Goal: Task Accomplishment & Management: Manage account settings

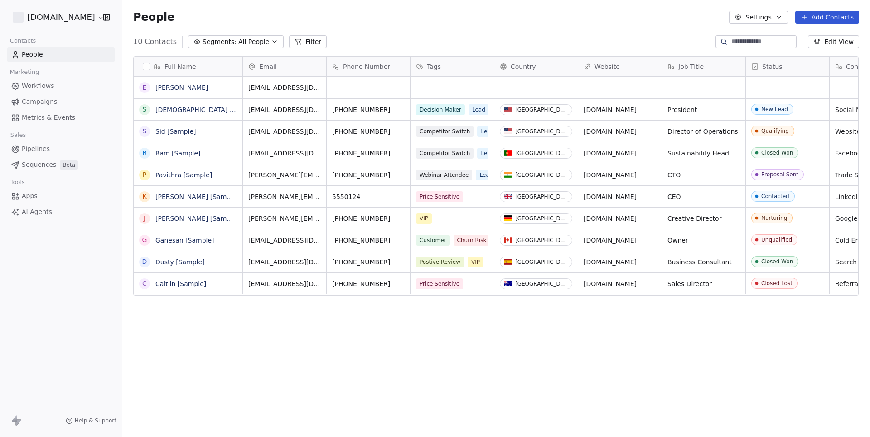
scroll to position [384, 747]
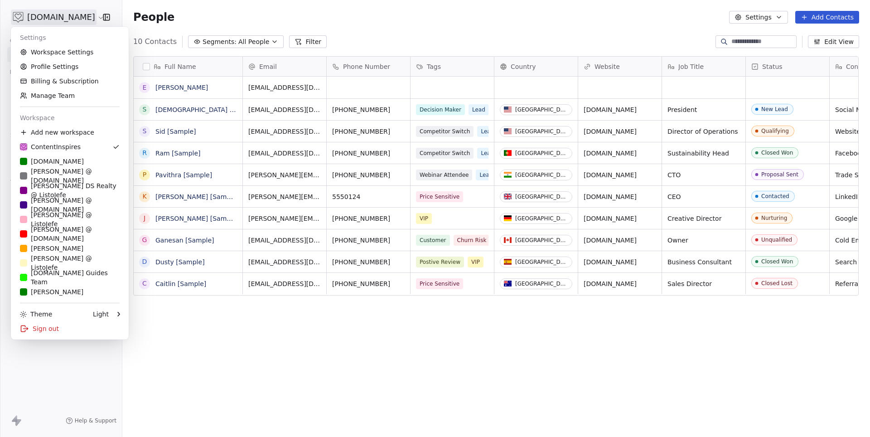
click at [42, 13] on html "[DOMAIN_NAME] Contacts People Marketing Workflows Campaigns Metrics & Events Sa…" at bounding box center [435, 218] width 870 height 437
click at [60, 57] on link "Workspace Settings" at bounding box center [69, 52] width 111 height 14
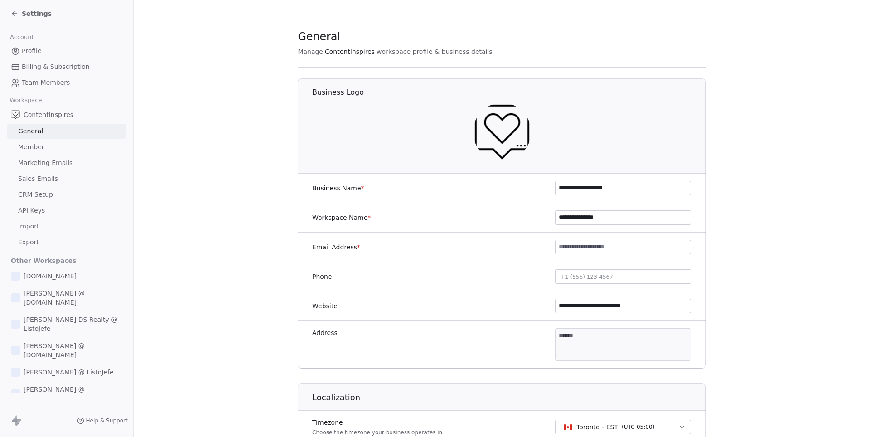
click at [39, 160] on span "Marketing Emails" at bounding box center [45, 163] width 54 height 10
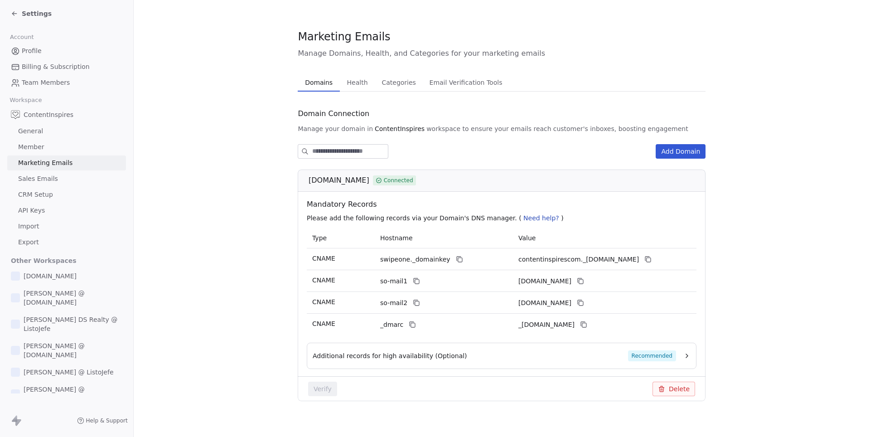
click at [39, 180] on link "Sales Emails" at bounding box center [66, 178] width 119 height 15
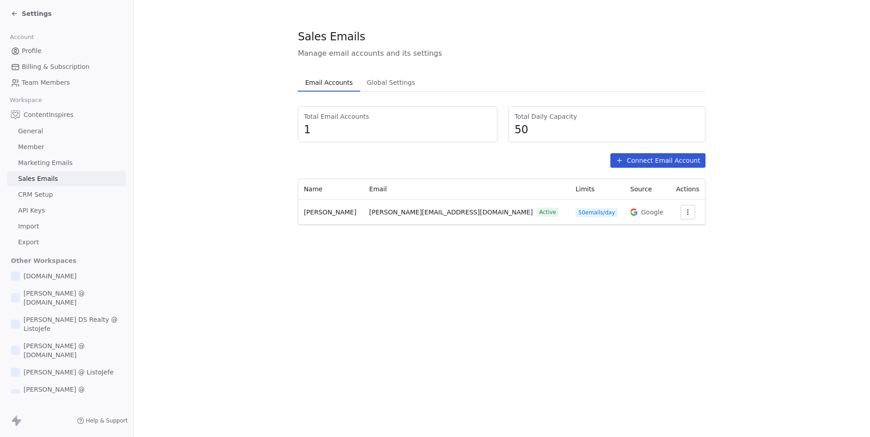
click at [73, 315] on span "[PERSON_NAME] DS Realty @ ListoJefe" at bounding box center [73, 324] width 99 height 18
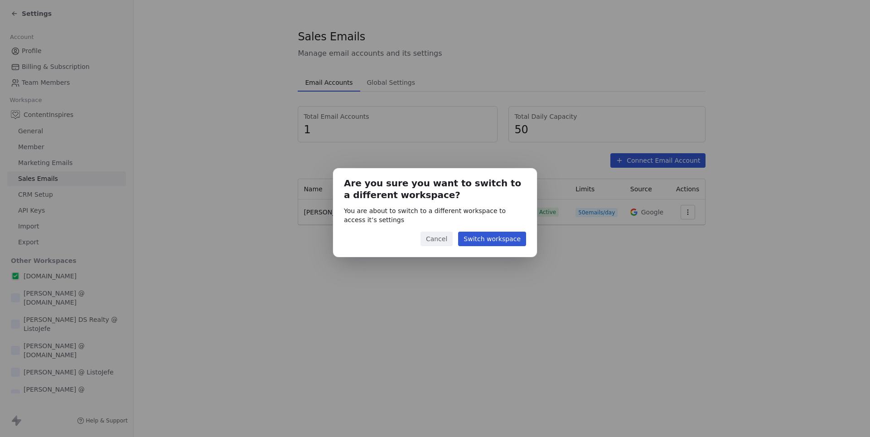
click at [487, 236] on button "Switch workspace" at bounding box center [492, 239] width 68 height 14
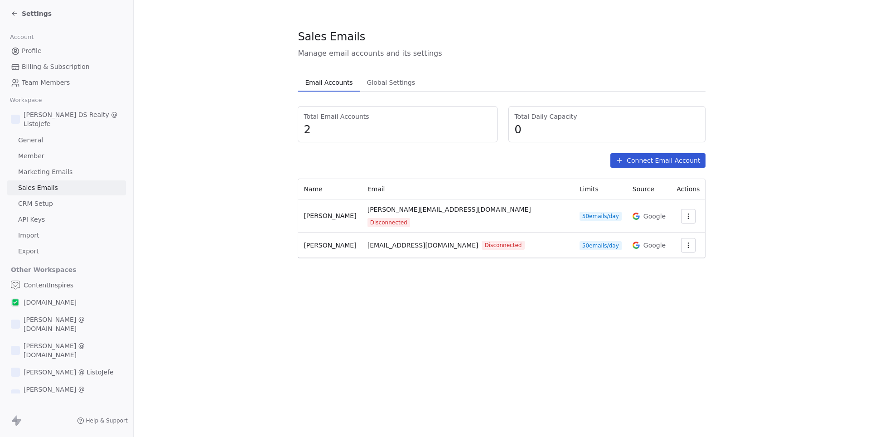
click at [687, 212] on icon "button" at bounding box center [688, 215] width 7 height 7
click at [662, 232] on span "Reconnect" at bounding box center [666, 232] width 34 height 10
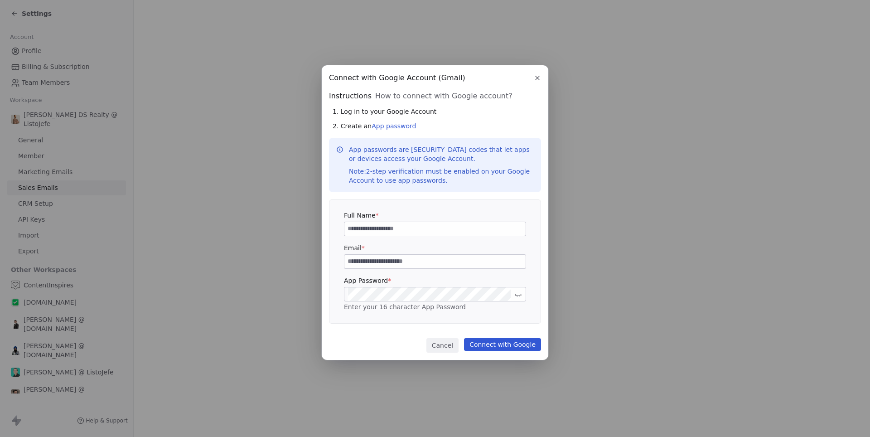
click at [540, 77] on icon "button" at bounding box center [537, 77] width 7 height 7
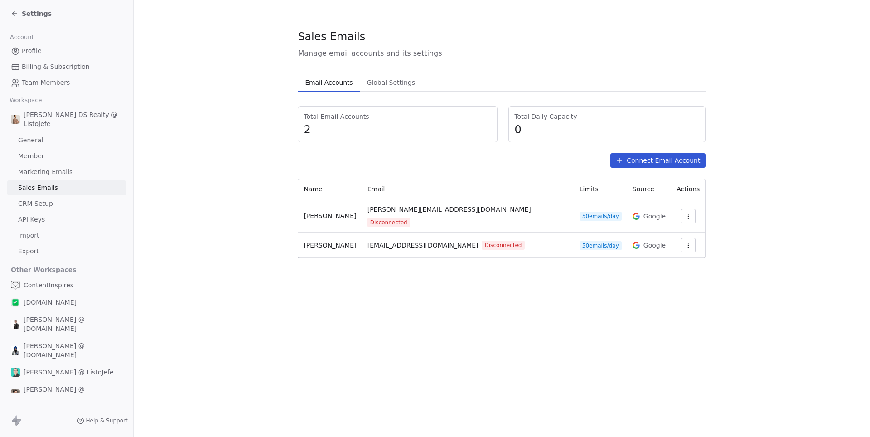
drag, startPoint x: 303, startPoint y: 210, endPoint x: 356, endPoint y: 211, distance: 53.0
click at [356, 211] on td "[PERSON_NAME]" at bounding box center [329, 215] width 63 height 33
copy span "[PERSON_NAME]"
click at [385, 334] on div "Sales Emails Manage email accounts and its settings Email Accounts Email Accoun…" at bounding box center [502, 218] width 736 height 437
